Goal: Navigation & Orientation: Find specific page/section

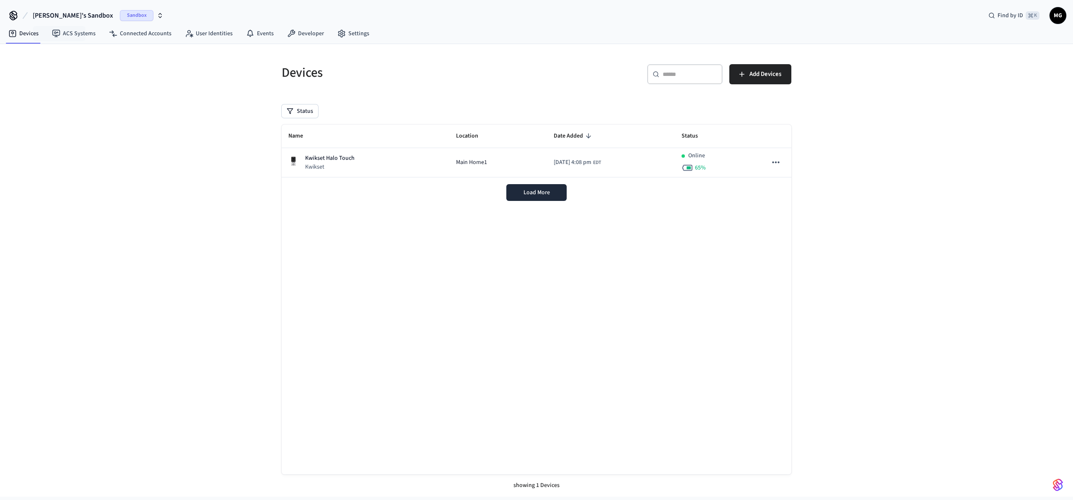
click at [73, 16] on span "Marc's Sandbox" at bounding box center [73, 15] width 80 height 10
click at [58, 72] on div "Production Production" at bounding box center [67, 70] width 115 height 11
click at [162, 34] on link "Connected Accounts" at bounding box center [140, 33] width 76 height 15
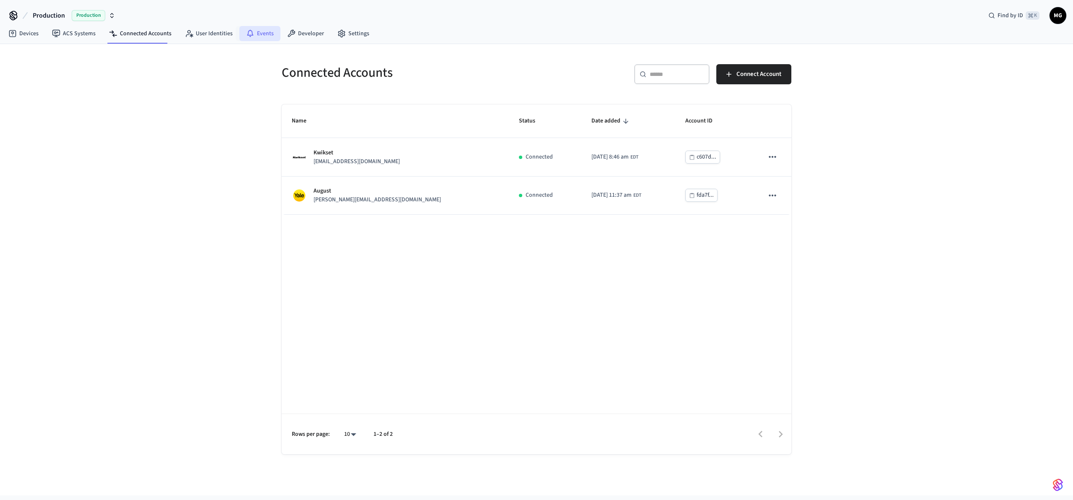
click at [260, 35] on link "Events" at bounding box center [259, 33] width 41 height 15
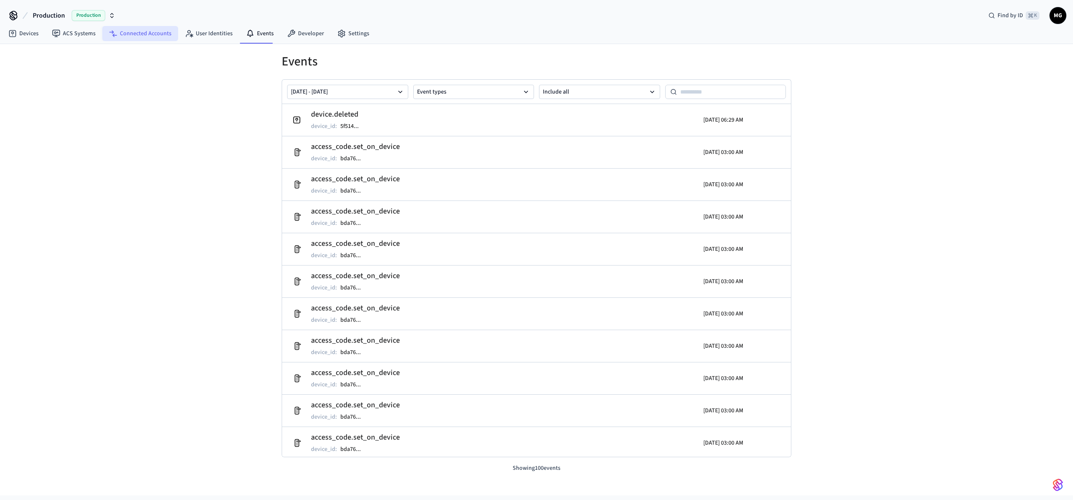
click at [143, 34] on link "Connected Accounts" at bounding box center [140, 33] width 76 height 15
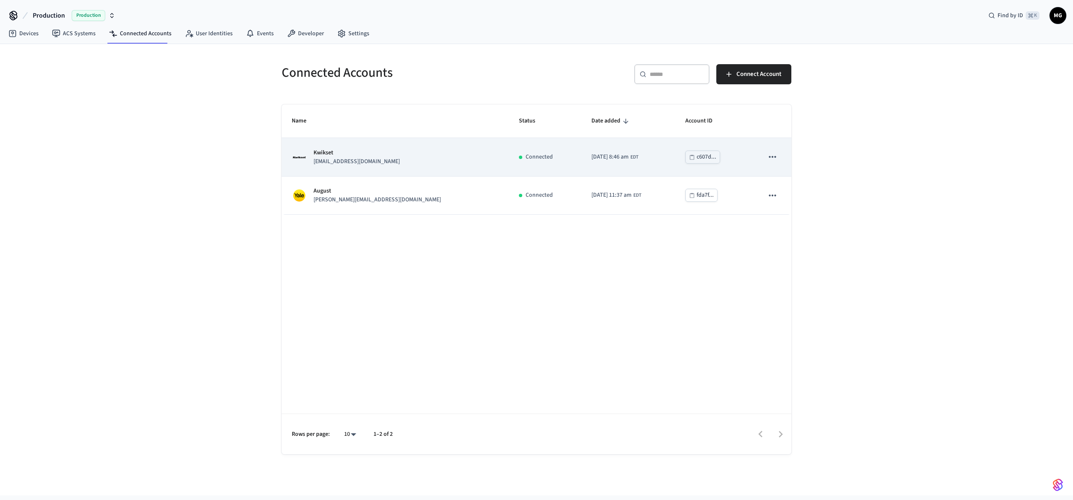
click at [400, 156] on div "Kwikset marcgaj@gmail.com" at bounding box center [395, 157] width 207 height 18
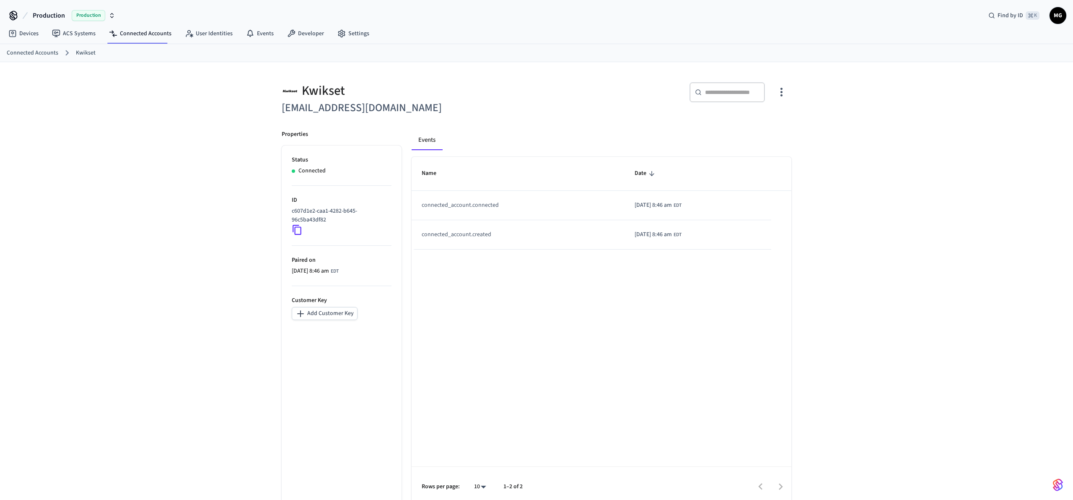
click at [171, 210] on div "Kwikset marcgaj@gmail.com ​ ​ Properties Status Connected ID c607d1e2-caa1-4282…" at bounding box center [536, 287] width 1073 height 451
click at [145, 39] on link "Connected Accounts" at bounding box center [140, 33] width 76 height 15
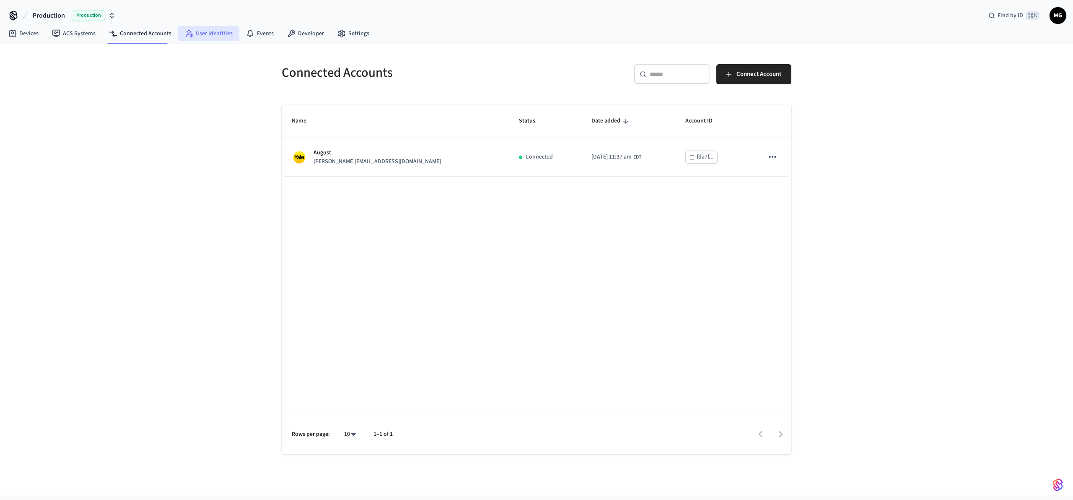
click at [193, 39] on link "User Identities" at bounding box center [208, 33] width 61 height 15
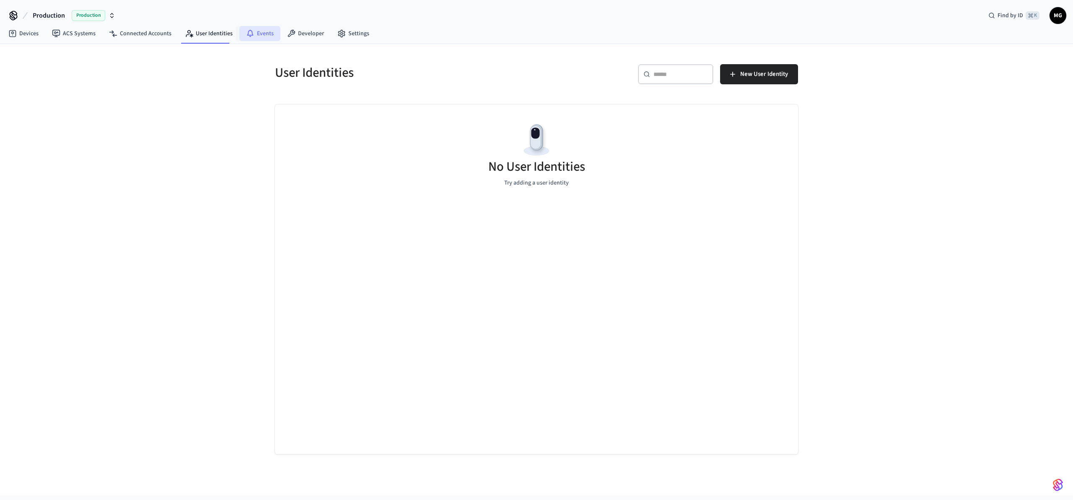
click at [255, 31] on link "Events" at bounding box center [259, 33] width 41 height 15
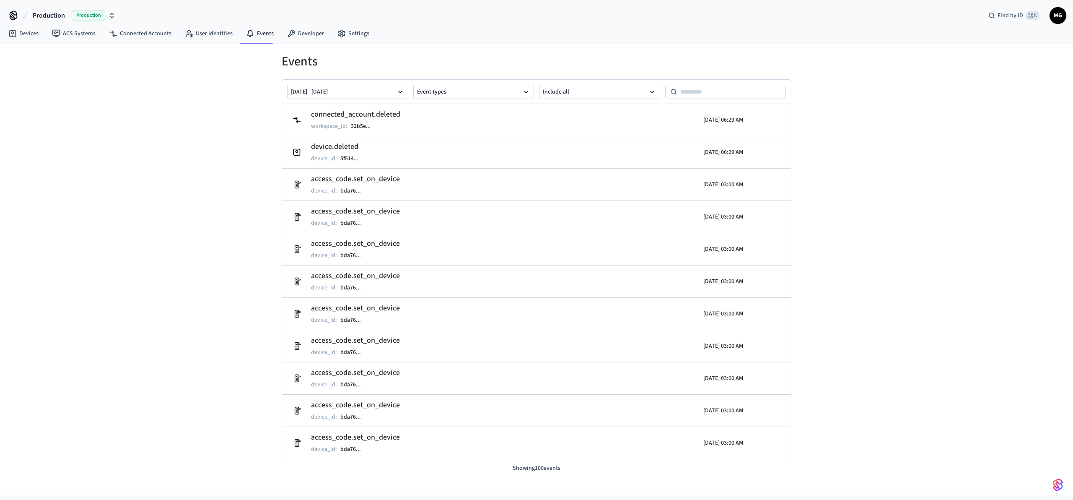
click at [134, 223] on div "Events Oct 01 2025 - Oct 08 2025 Event types Include all connected_account.dele…" at bounding box center [536, 269] width 1073 height 451
